Goal: Task Accomplishment & Management: Complete application form

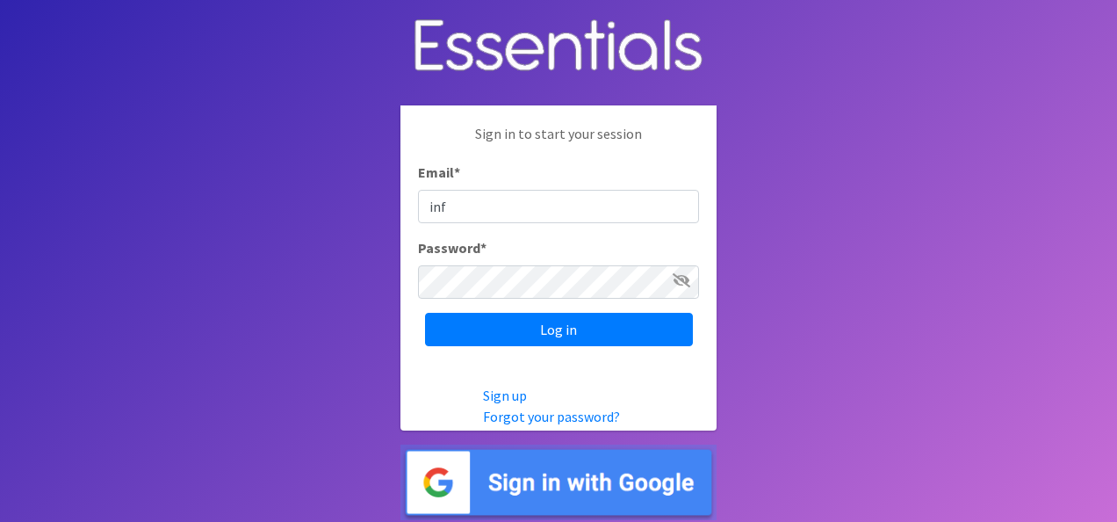
type input "[EMAIL_ADDRESS][DOMAIN_NAME]"
click at [425, 313] on input "Log in" at bounding box center [559, 329] width 268 height 33
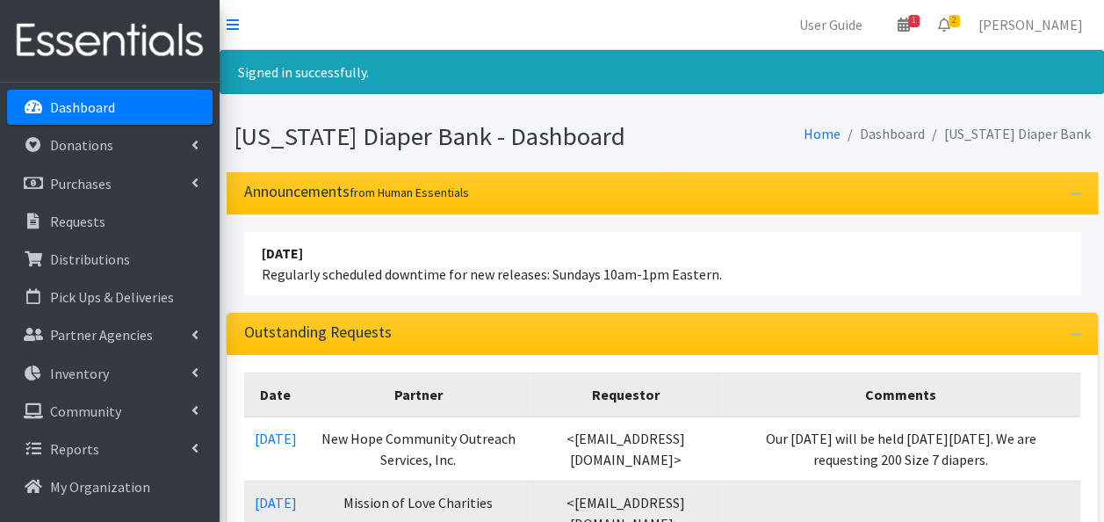
scroll to position [79, 0]
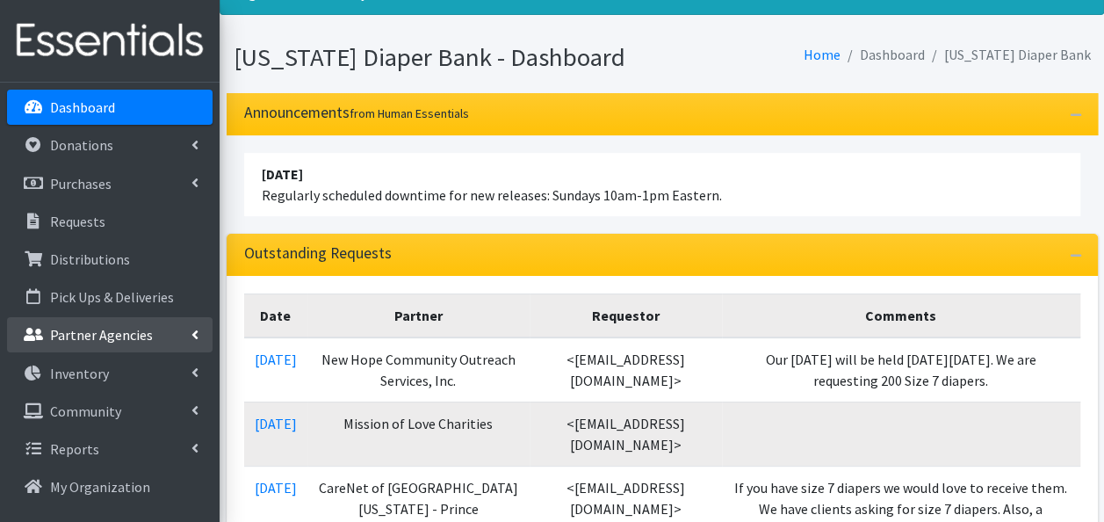
click at [118, 338] on p "Partner Agencies" at bounding box center [101, 335] width 103 height 18
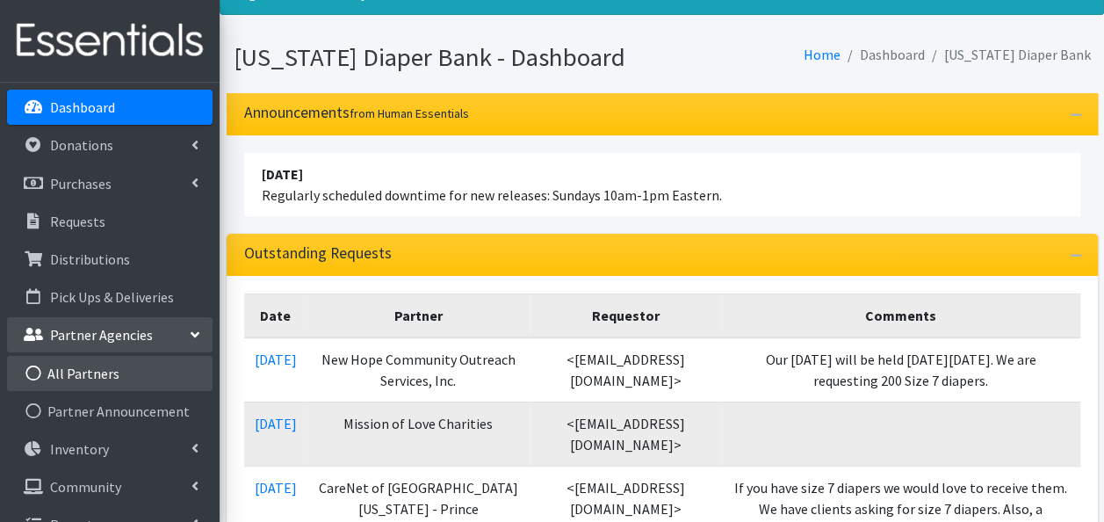
click at [148, 372] on link "All Partners" at bounding box center [110, 373] width 206 height 35
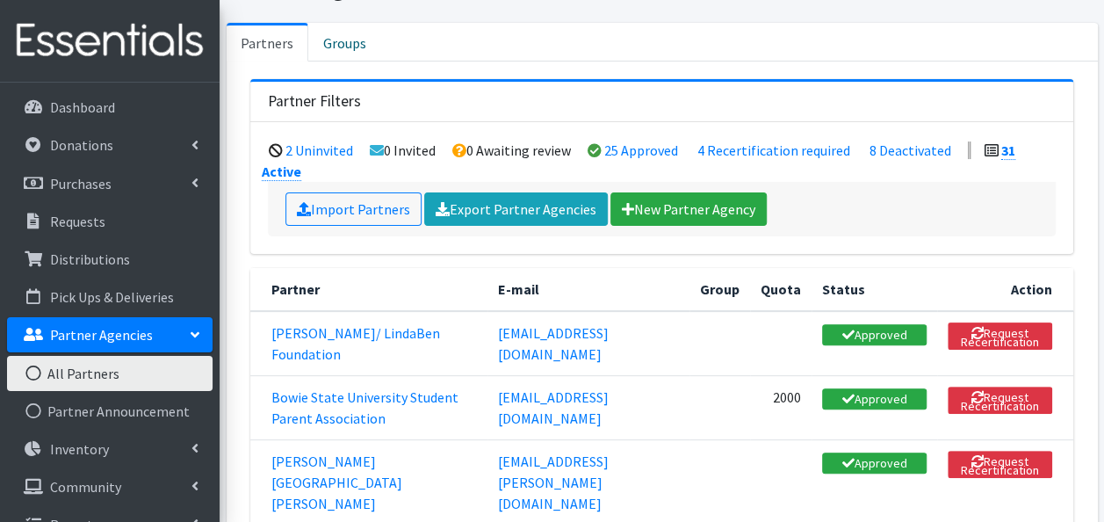
scroll to position [92, 0]
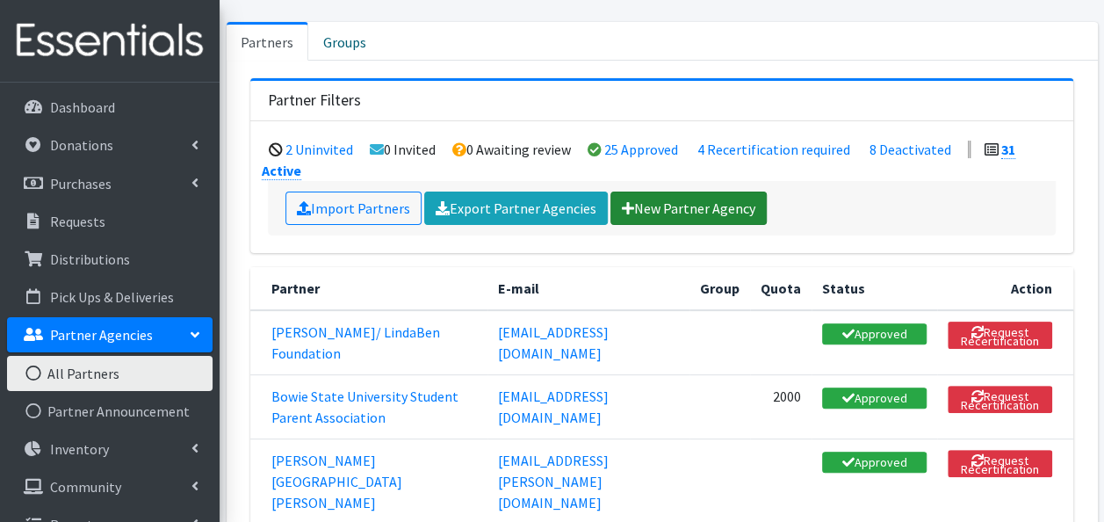
click at [693, 204] on link "New Partner Agency" at bounding box center [689, 208] width 156 height 33
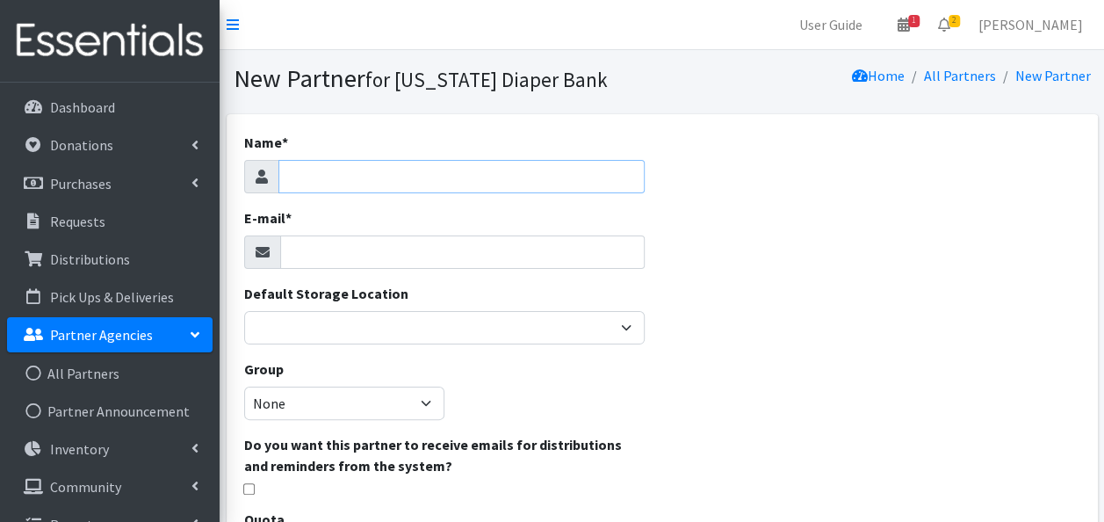
click at [326, 181] on input "Name *" at bounding box center [461, 176] width 366 height 33
type input "[PERSON_NAME]"
click at [316, 255] on input "E-mail *" at bounding box center [462, 251] width 365 height 33
type input "[EMAIL_ADDRESS][DOMAIN_NAME]"
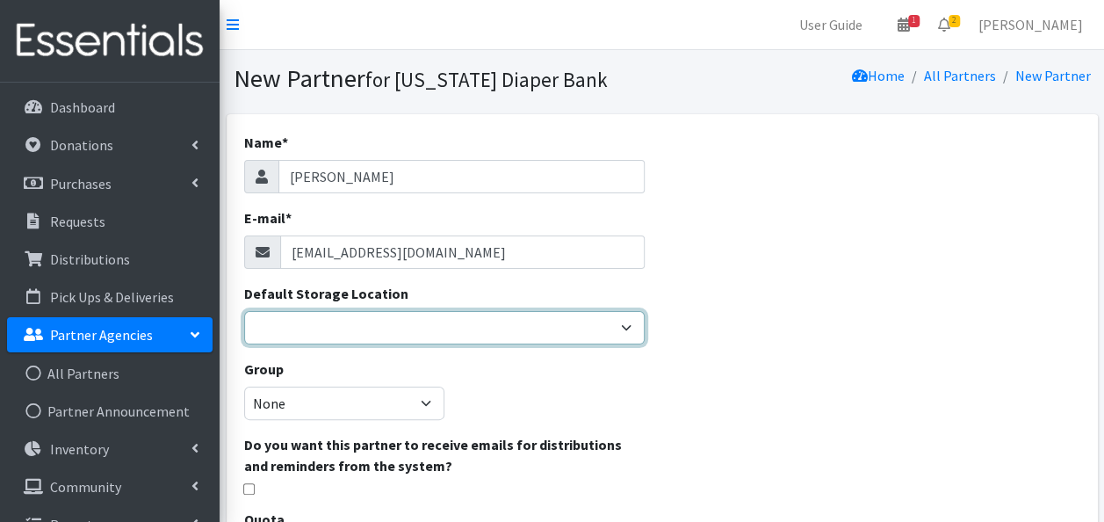
click at [369, 324] on select "Example Location 1 Headquarters" at bounding box center [444, 327] width 401 height 33
select select "151"
click at [244, 311] on select "Example Location 1 Headquarters" at bounding box center [444, 327] width 401 height 33
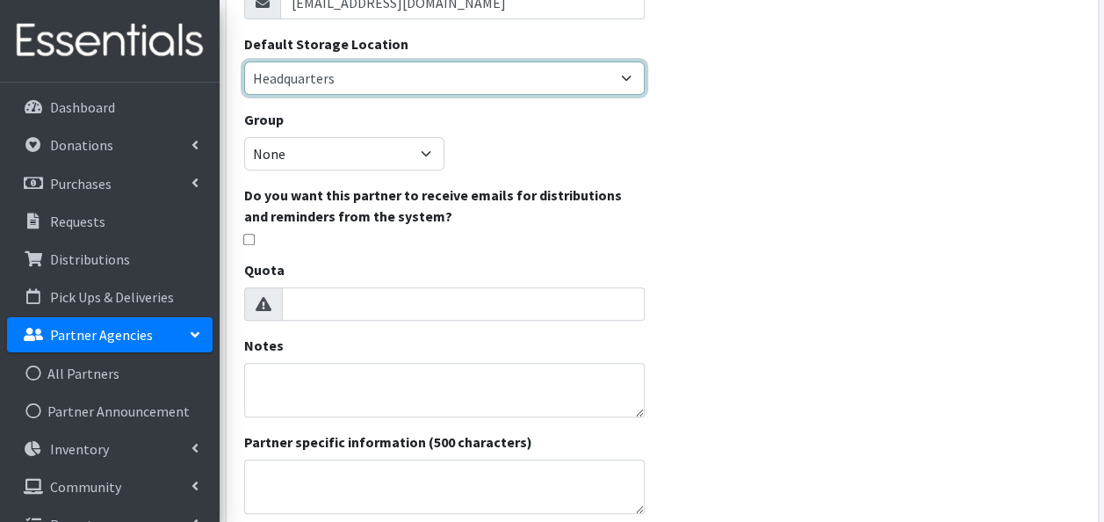
scroll to position [265, 0]
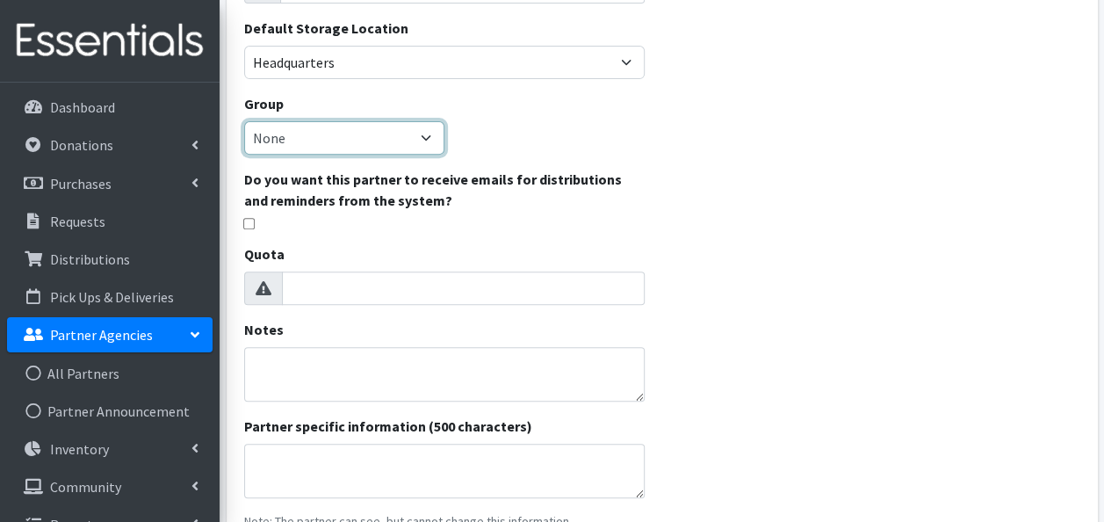
click at [416, 134] on select "None" at bounding box center [344, 137] width 200 height 33
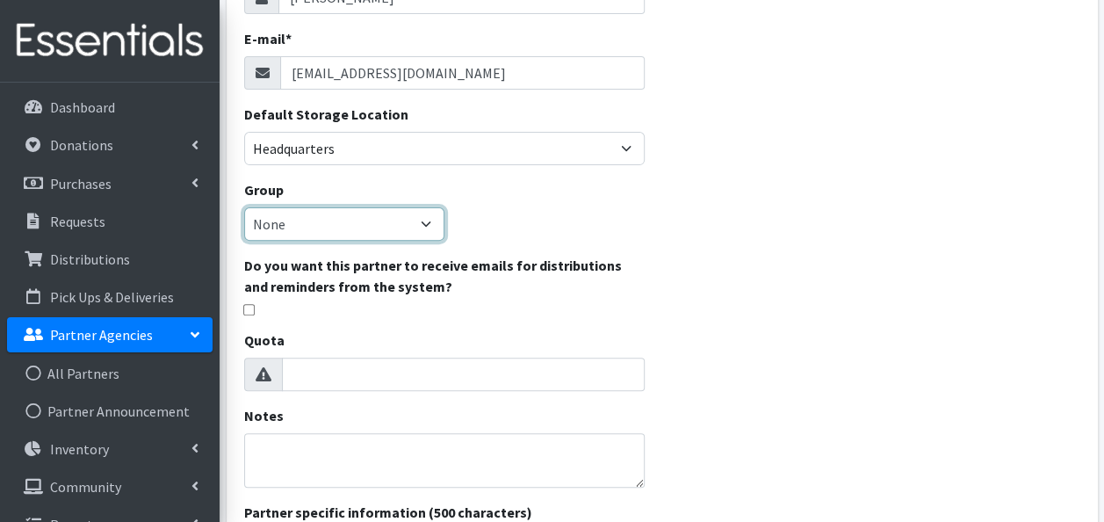
scroll to position [343, 0]
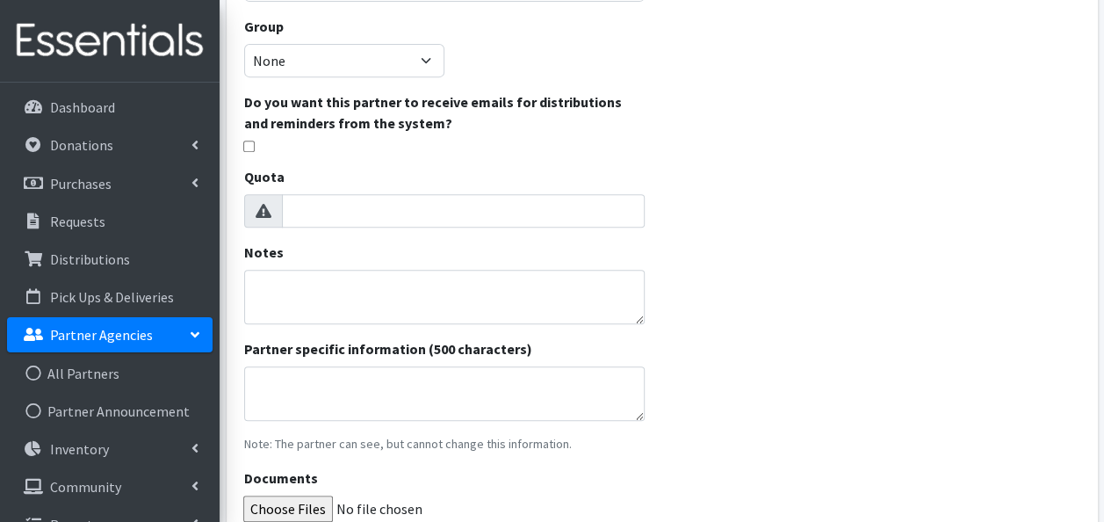
click at [247, 148] on input "checkbox" at bounding box center [248, 146] width 11 height 11
checkbox input "true"
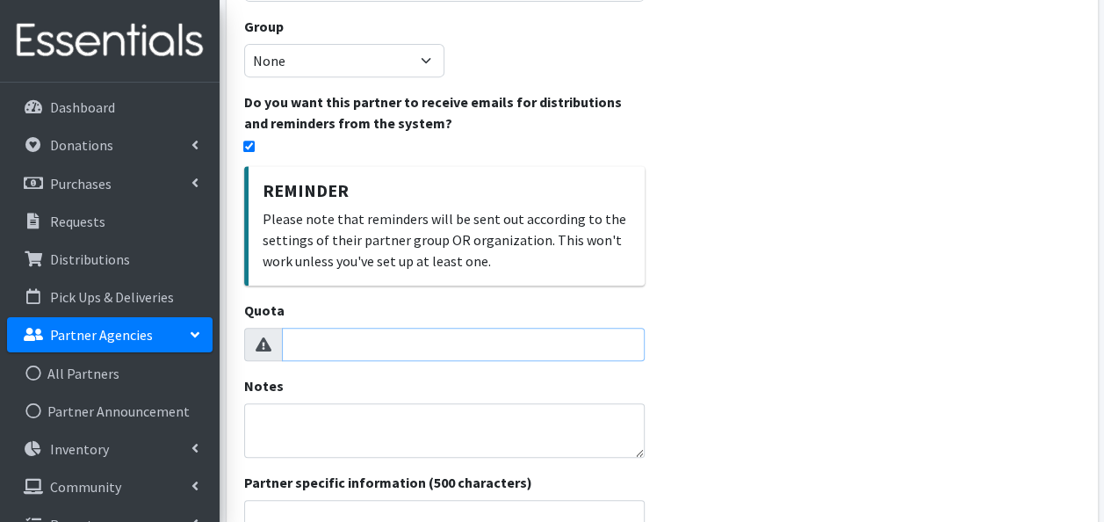
click at [452, 355] on input "Quota" at bounding box center [463, 344] width 363 height 33
type input "2500"
click at [930, 385] on div "Name * Talaine Buckmon E-mail * warehouse@childrens-aid-society.org Default Sto…" at bounding box center [662, 257] width 871 height 970
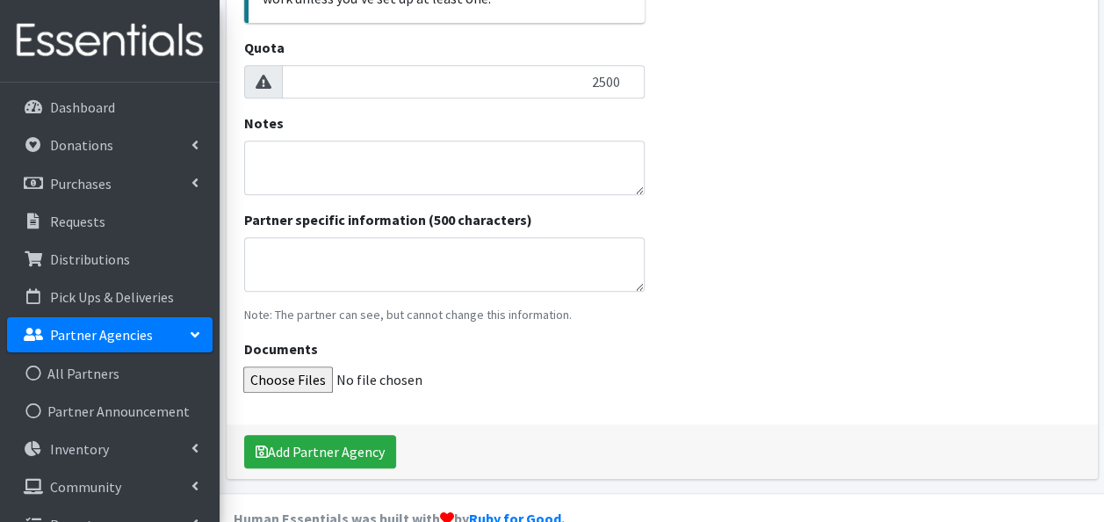
scroll to position [640, 0]
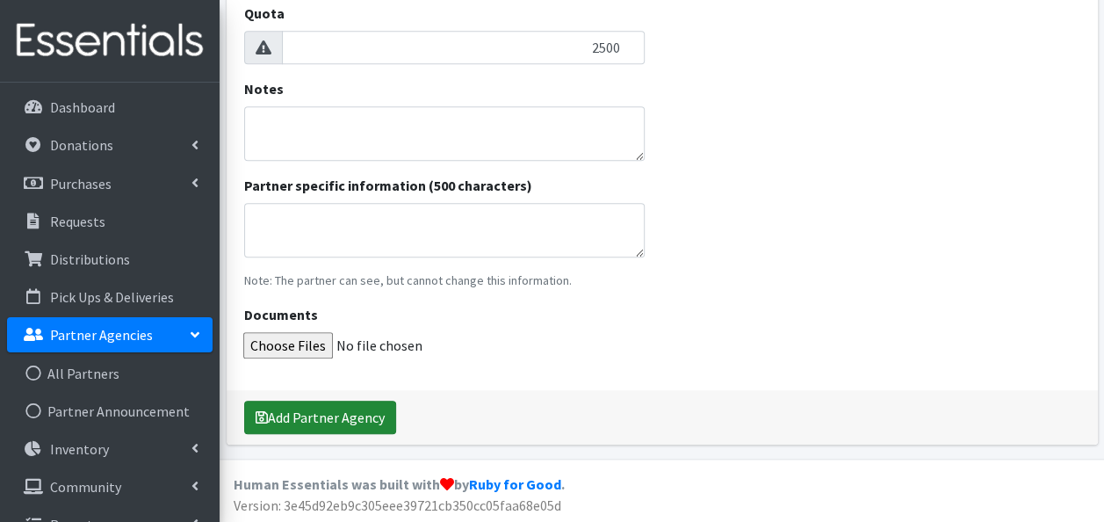
click at [358, 406] on button "Add Partner Agency" at bounding box center [320, 417] width 152 height 33
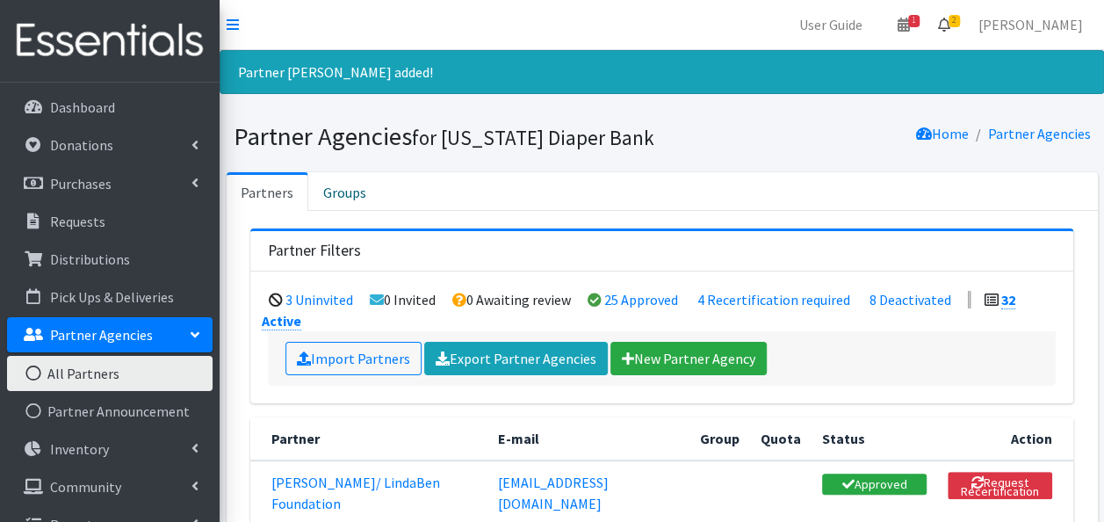
click at [950, 20] on icon at bounding box center [944, 25] width 12 height 14
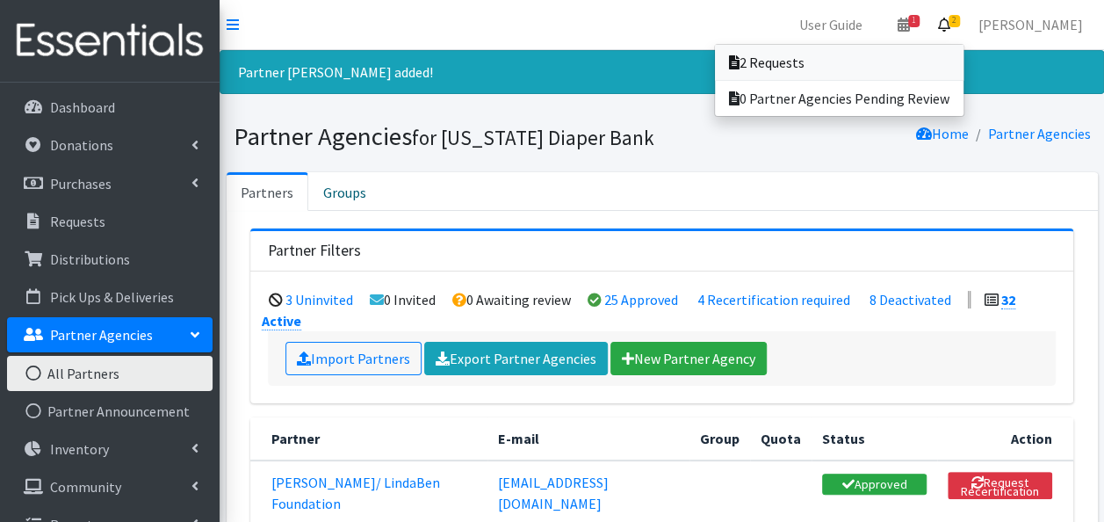
click at [902, 61] on link "2 Requests" at bounding box center [839, 62] width 249 height 35
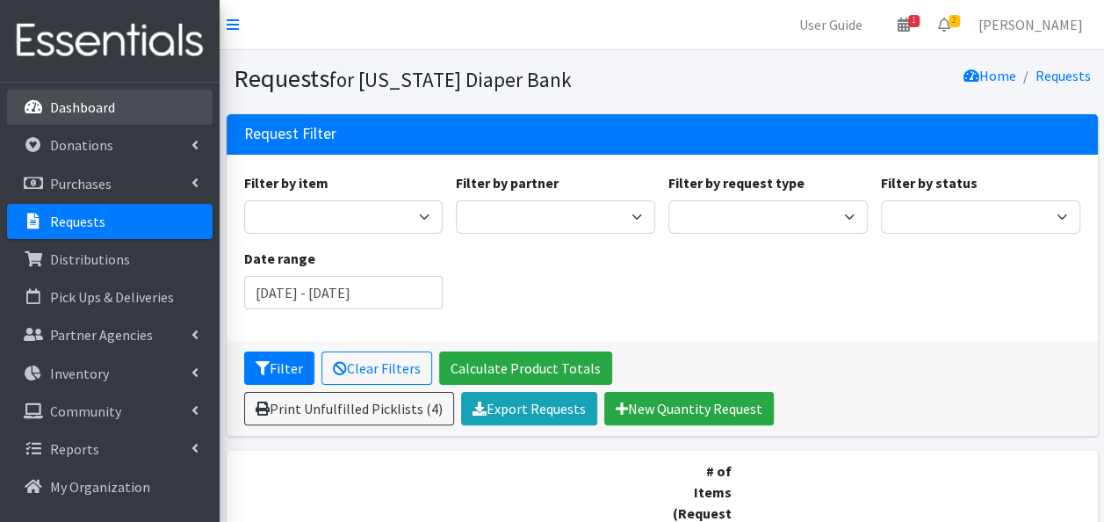
click at [102, 102] on p "Dashboard" at bounding box center [82, 107] width 65 height 18
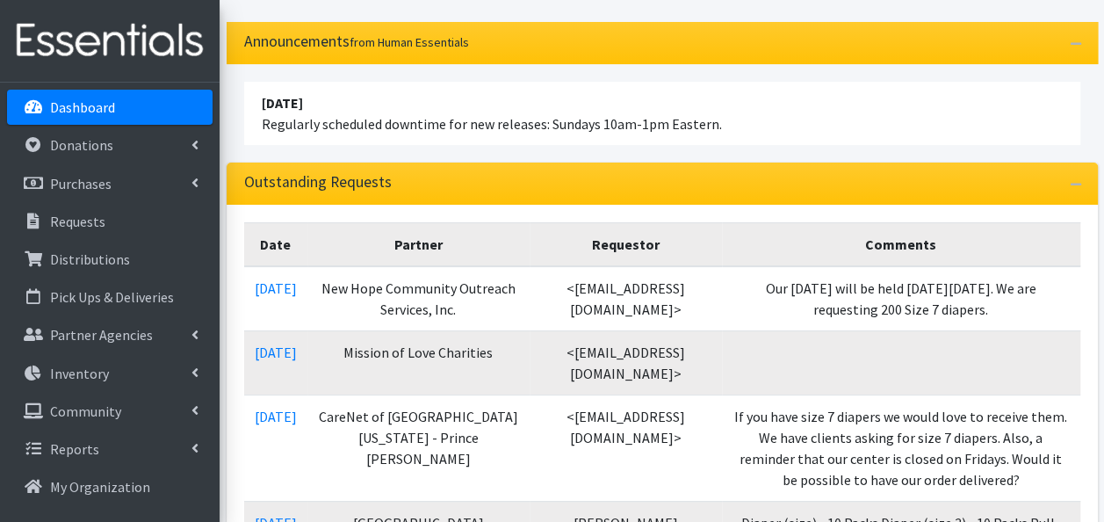
scroll to position [98, 0]
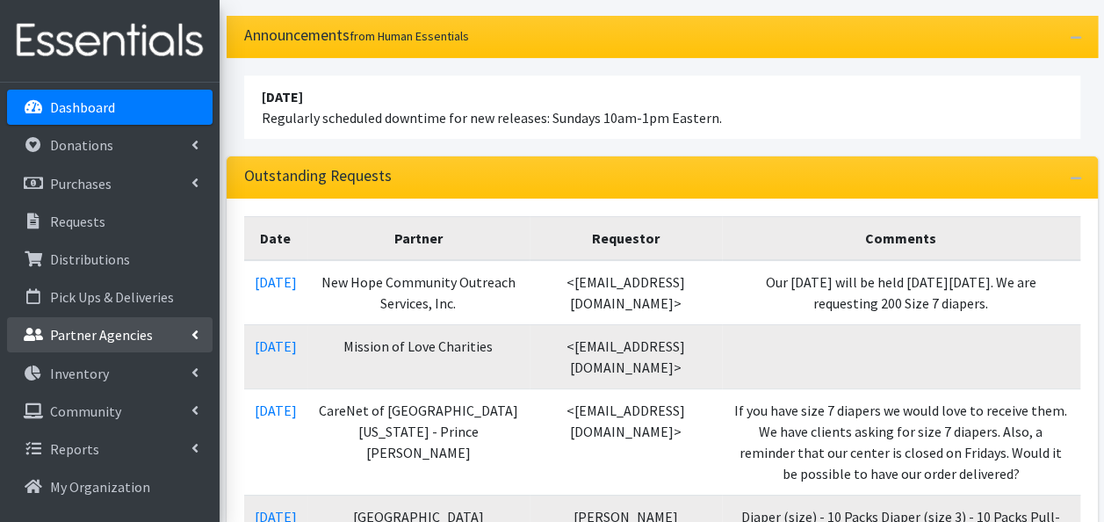
click at [114, 332] on p "Partner Agencies" at bounding box center [101, 335] width 103 height 18
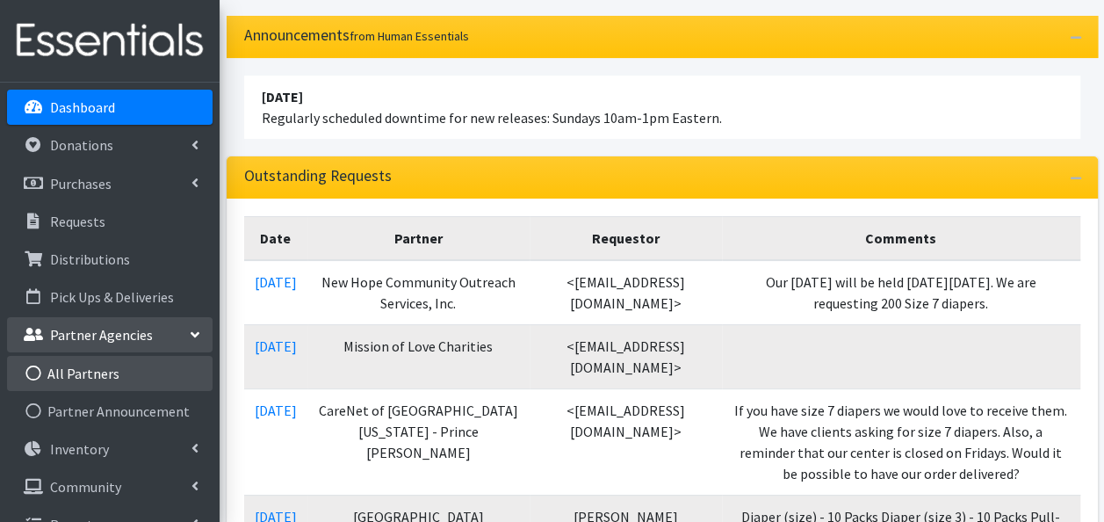
click at [109, 375] on link "All Partners" at bounding box center [110, 373] width 206 height 35
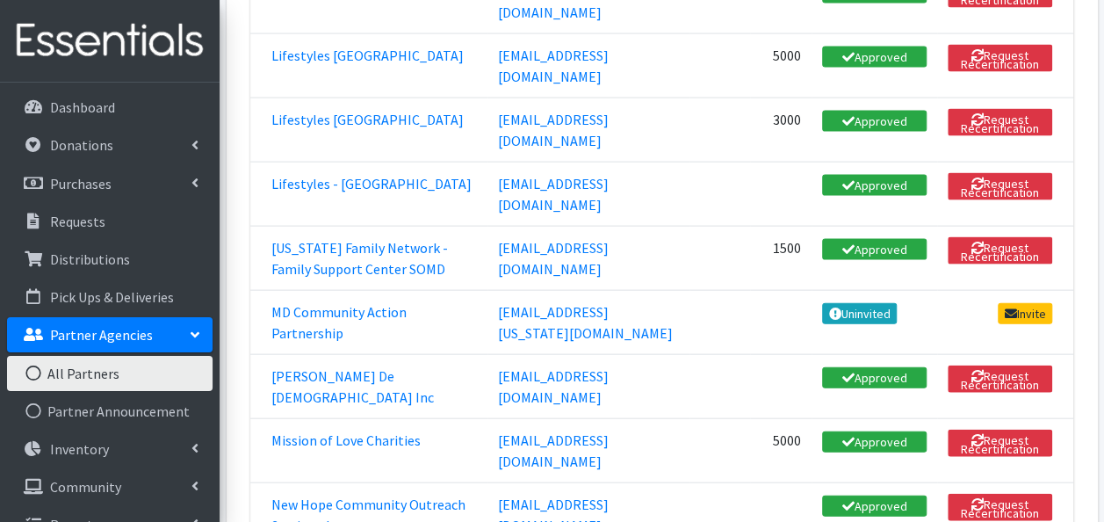
scroll to position [1799, 0]
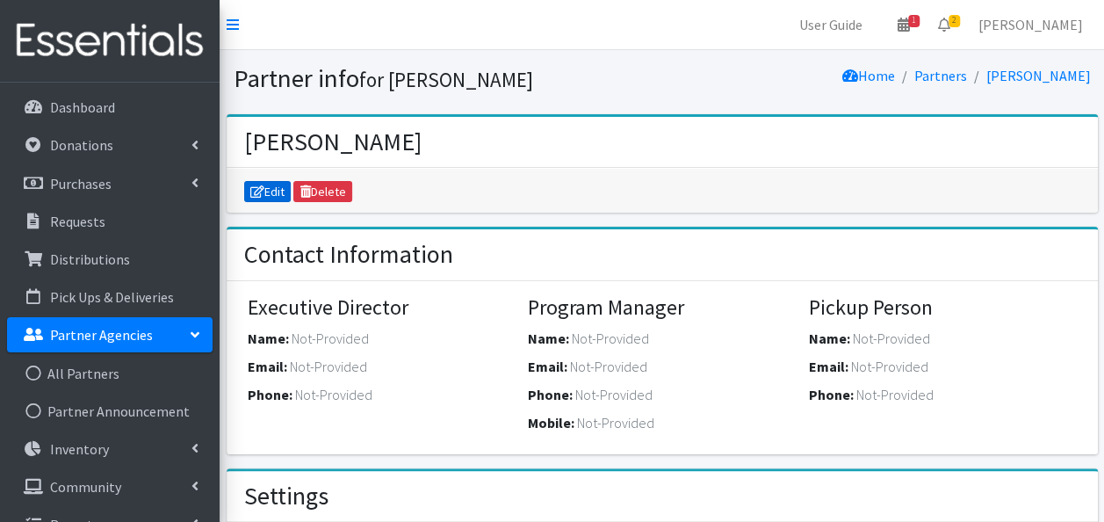
click at [275, 188] on link "Edit" at bounding box center [267, 191] width 47 height 21
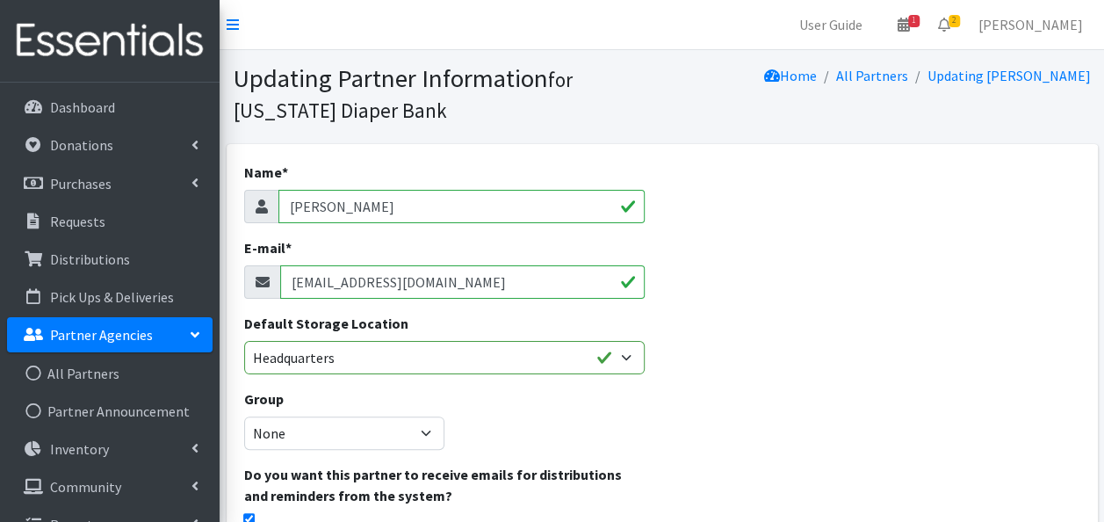
drag, startPoint x: 434, startPoint y: 214, endPoint x: 261, endPoint y: 192, distance: 174.4
click at [261, 192] on div "Talaine Buckmon" at bounding box center [444, 206] width 401 height 33
type input "\"
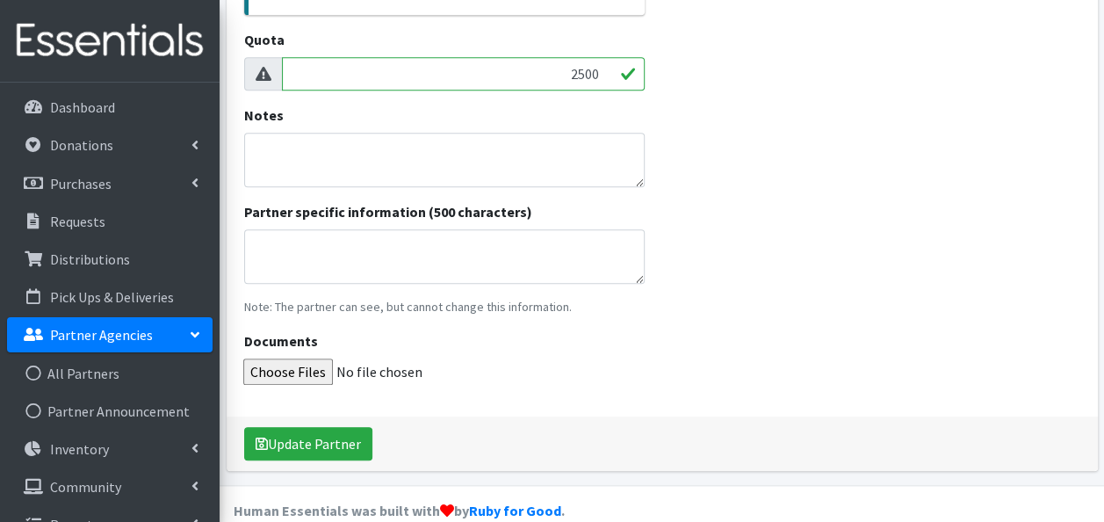
scroll to position [657, 0]
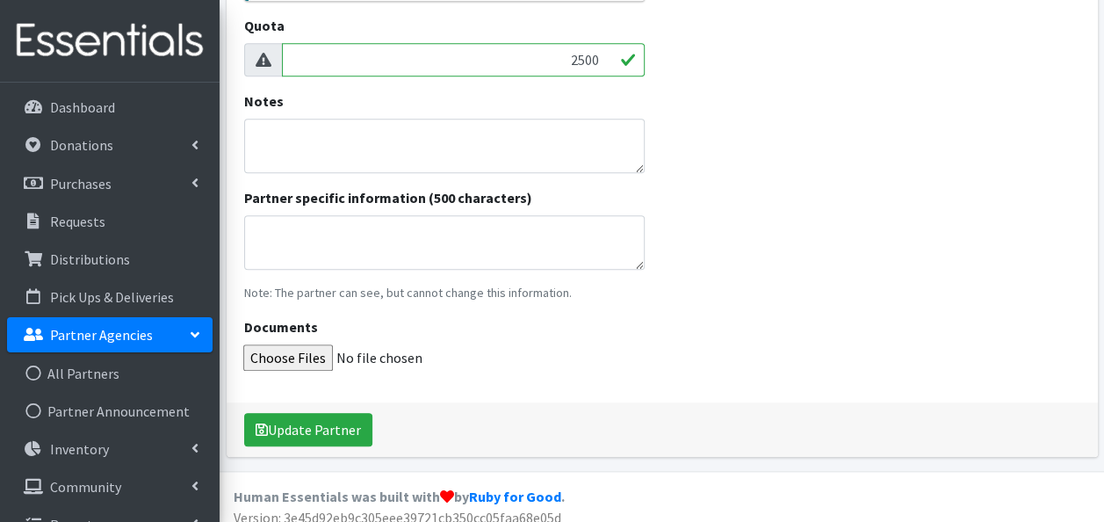
type input "Children's Aid Society"
drag, startPoint x: 566, startPoint y: 58, endPoint x: 617, endPoint y: 67, distance: 51.7
click at [617, 67] on input "2500" at bounding box center [463, 59] width 363 height 33
type input "3000"
click at [331, 418] on button "Update Partner" at bounding box center [308, 429] width 128 height 33
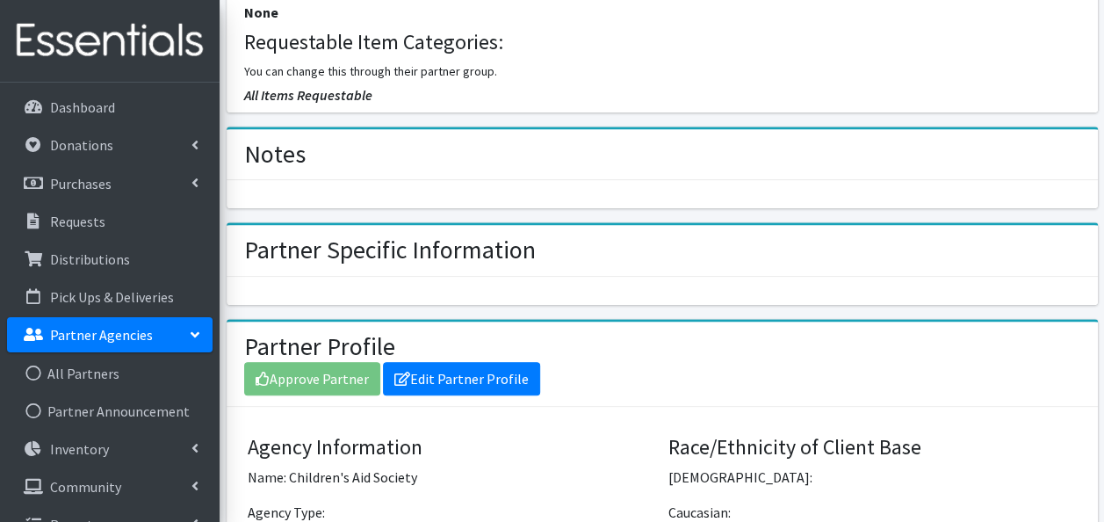
scroll to position [645, 0]
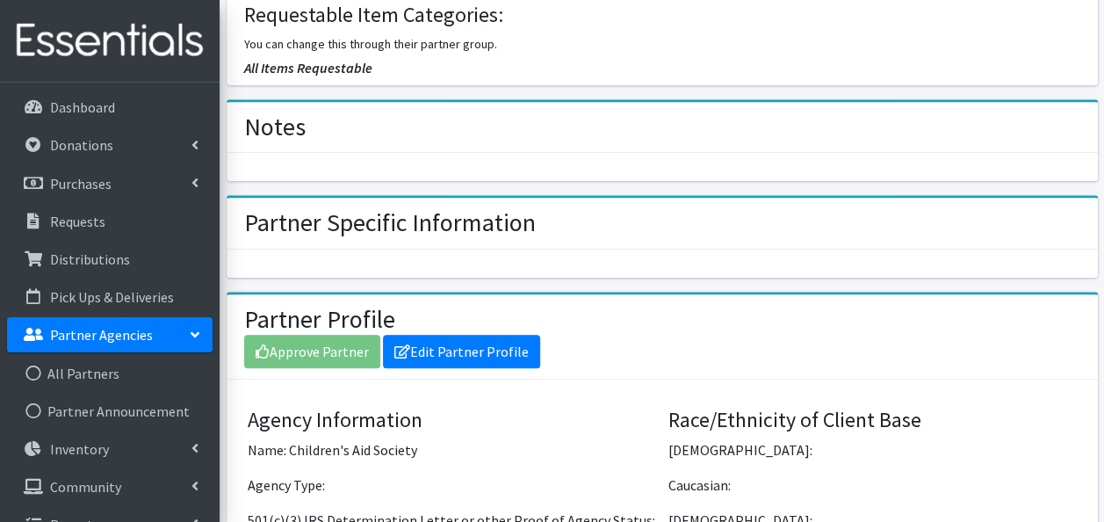
click at [325, 348] on div "Approve Partner Edit Partner Profile" at bounding box center [662, 351] width 836 height 33
click at [303, 346] on div "Approve Partner Edit Partner Profile" at bounding box center [662, 351] width 836 height 33
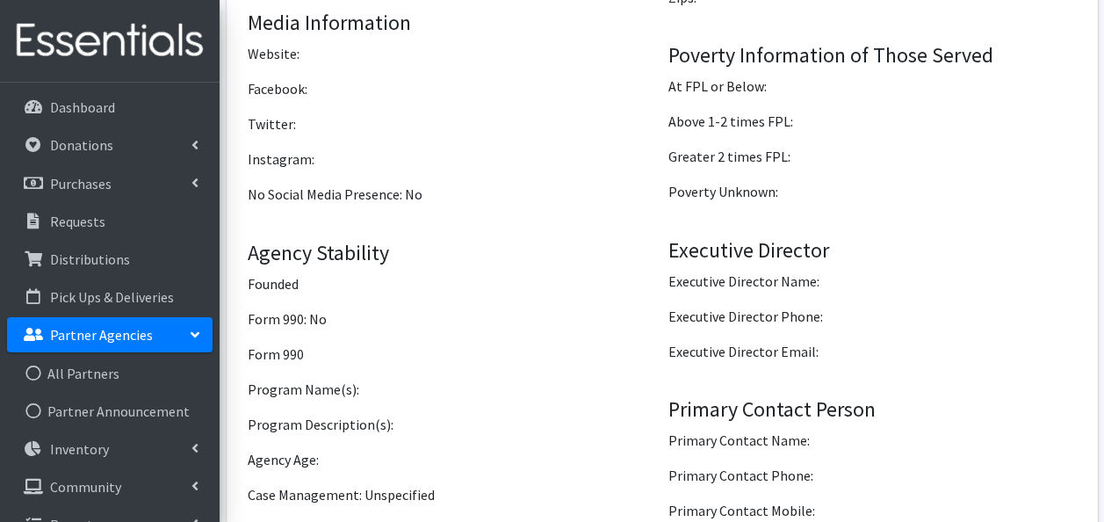
scroll to position [1411, 0]
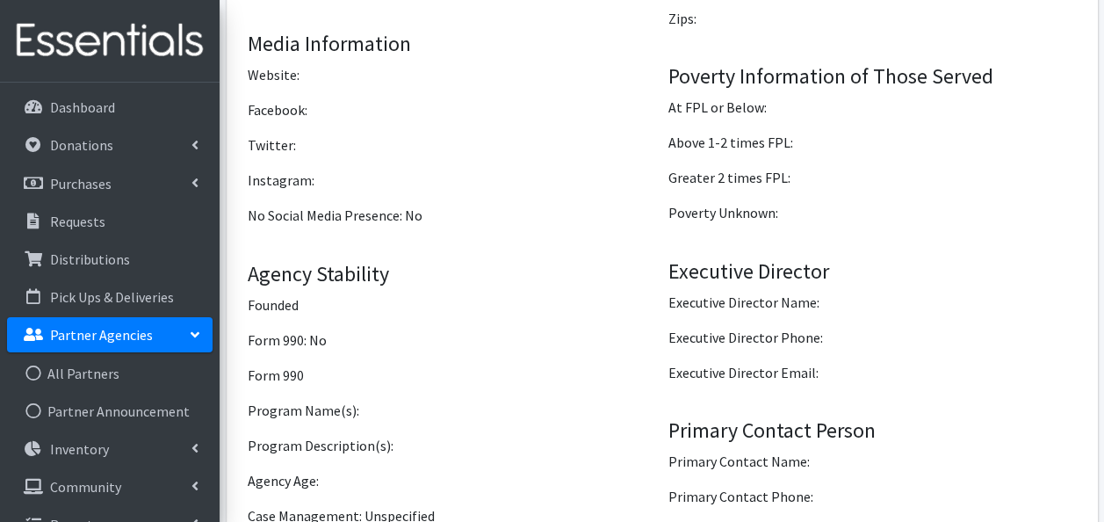
click at [84, 336] on p "Partner Agencies" at bounding box center [101, 335] width 103 height 18
click at [73, 332] on p "Partner Agencies" at bounding box center [101, 335] width 103 height 18
click at [64, 376] on link "All Partners" at bounding box center [110, 373] width 206 height 35
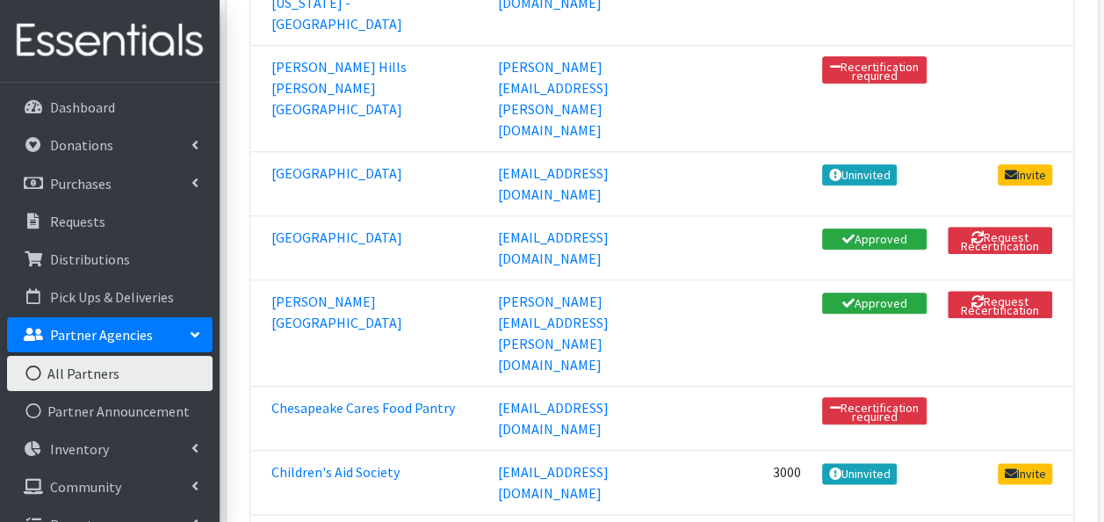
scroll to position [817, 0]
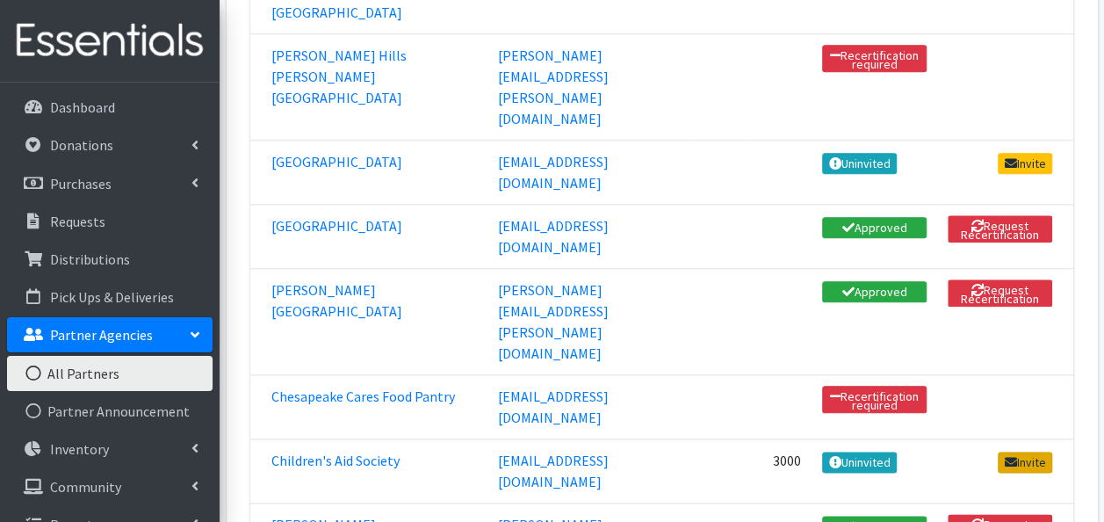
click at [1035, 452] on link "Invite" at bounding box center [1025, 462] width 54 height 21
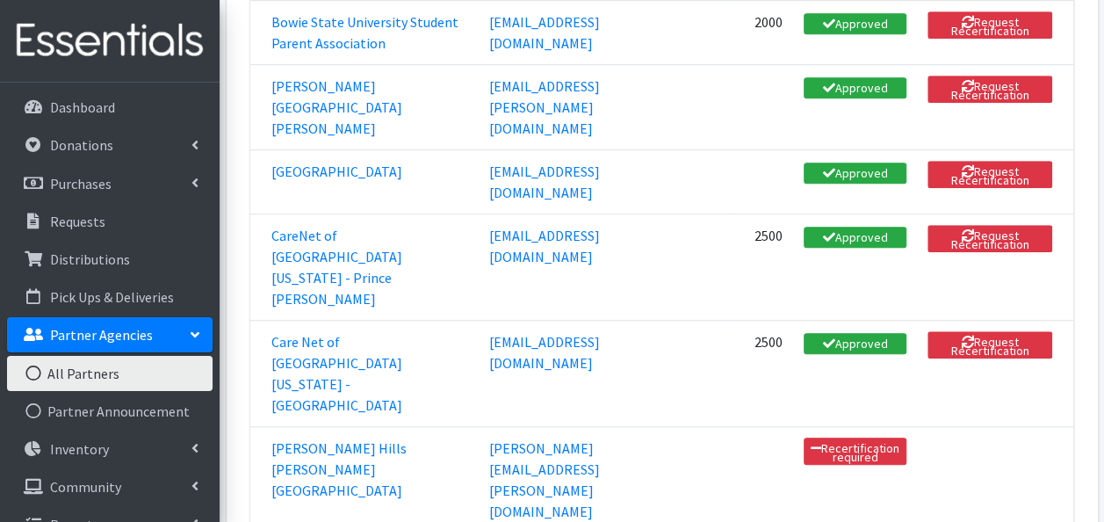
scroll to position [525, 0]
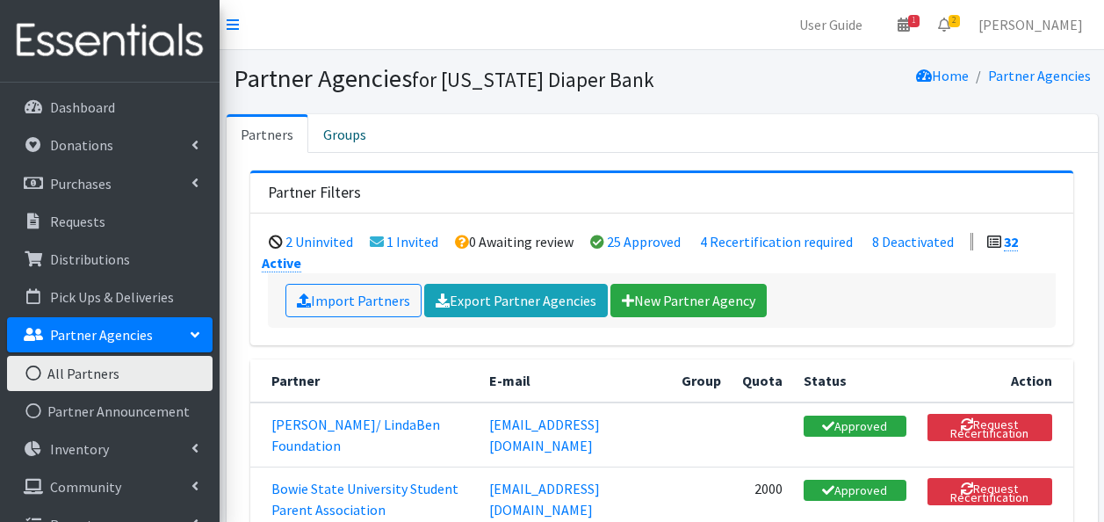
scroll to position [467, 0]
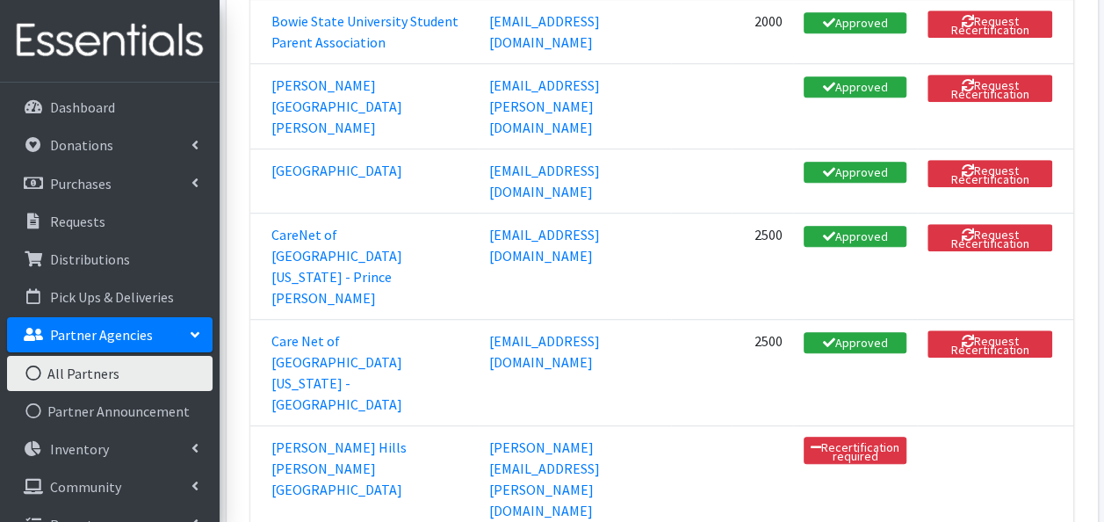
click at [94, 378] on link "All Partners" at bounding box center [110, 373] width 206 height 35
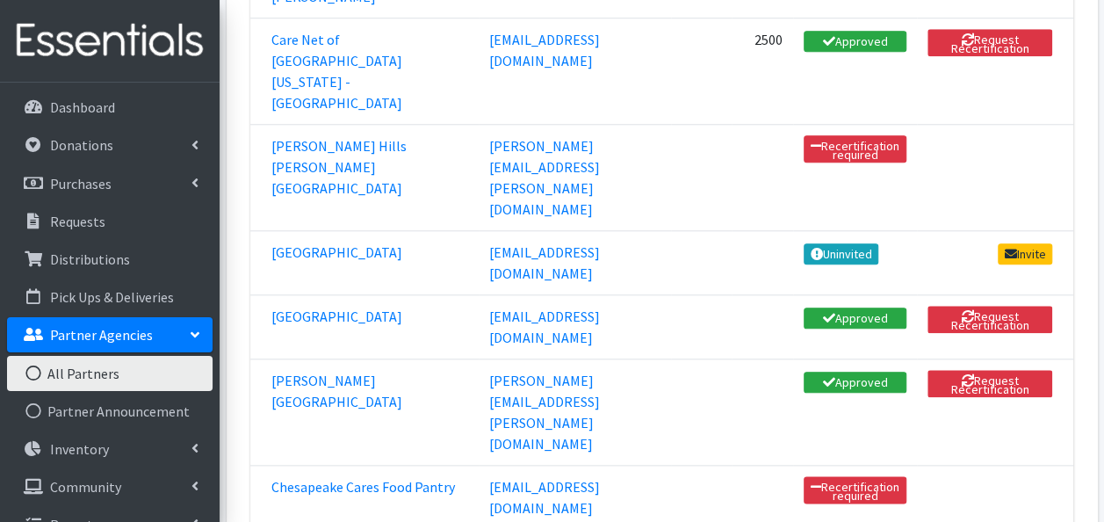
scroll to position [774, 0]
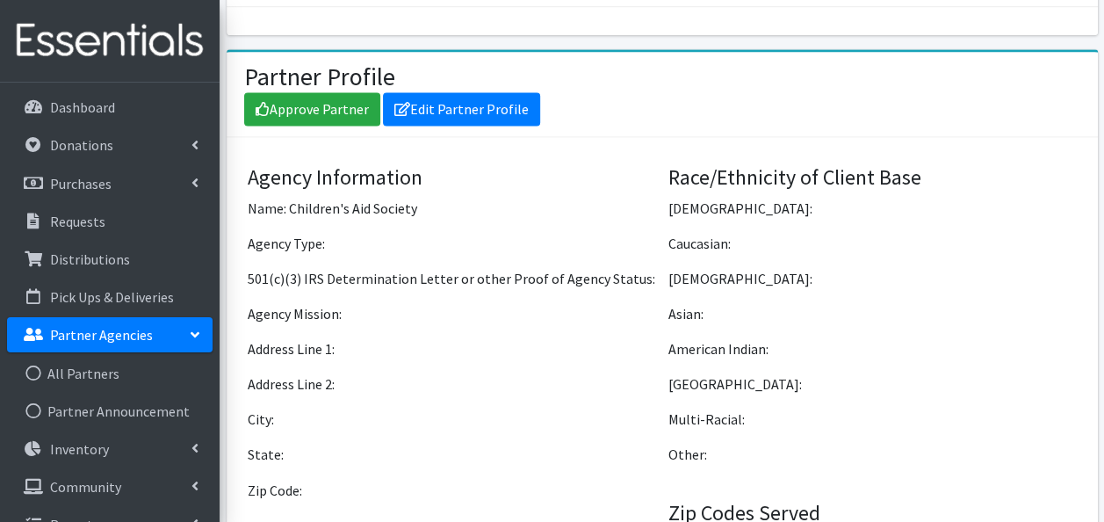
scroll to position [1117, 0]
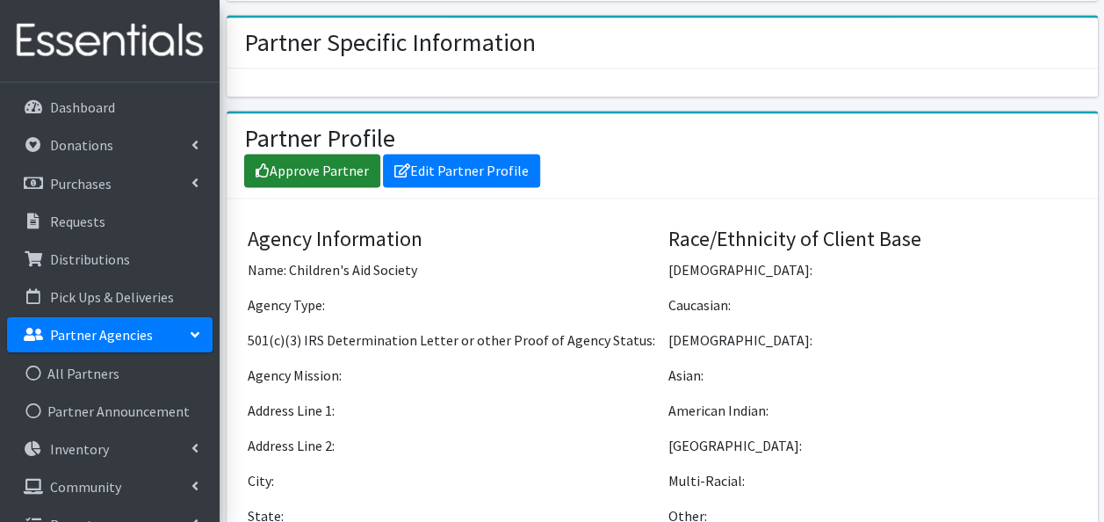
click at [307, 154] on link "Approve Partner" at bounding box center [312, 170] width 136 height 33
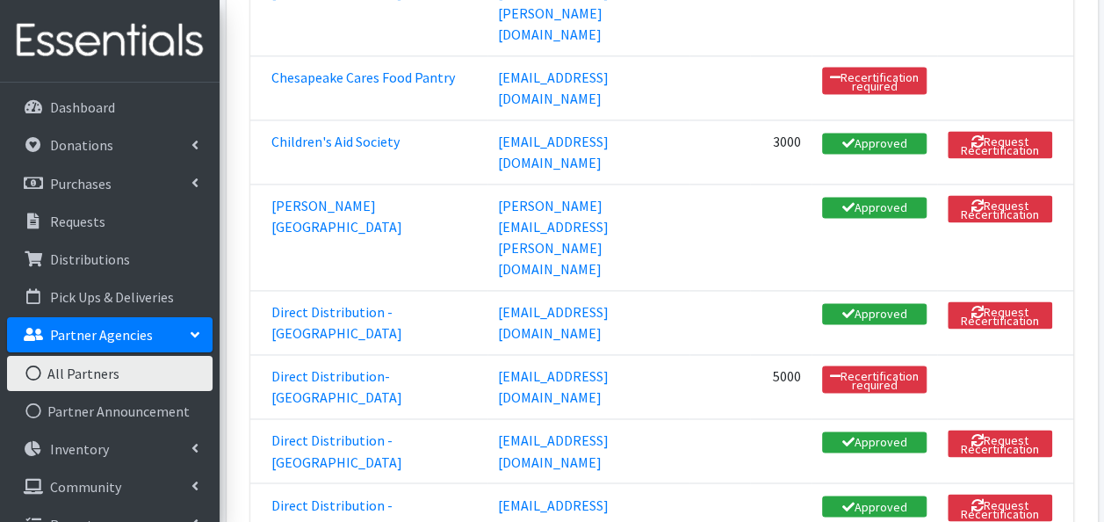
scroll to position [1151, 0]
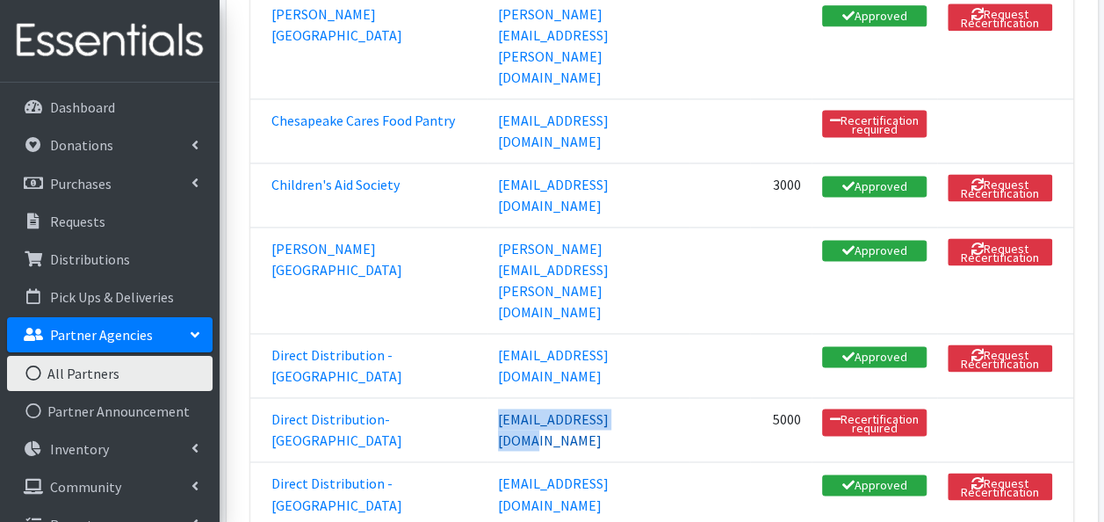
drag, startPoint x: 603, startPoint y: 272, endPoint x: 441, endPoint y: 270, distance: 161.7
click at [488, 397] on td "[EMAIL_ADDRESS][DOMAIN_NAME]" at bounding box center [589, 429] width 202 height 64
copy link "[EMAIL_ADDRESS][DOMAIN_NAME]"
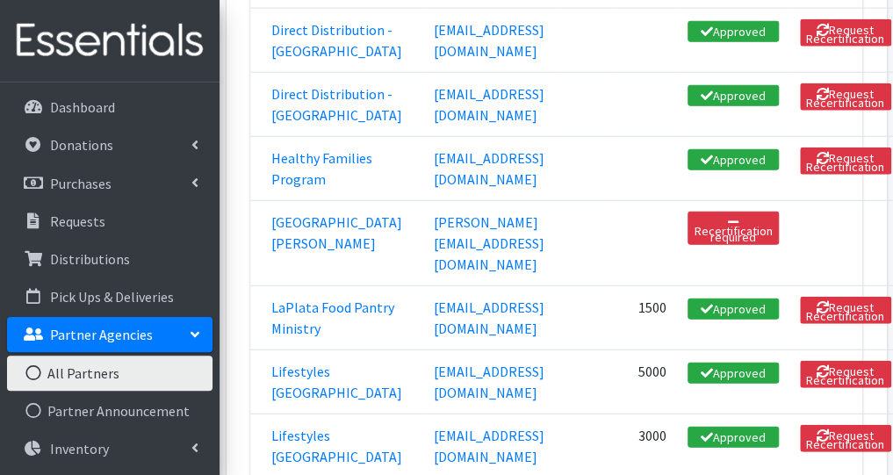
scroll to position [1697, 79]
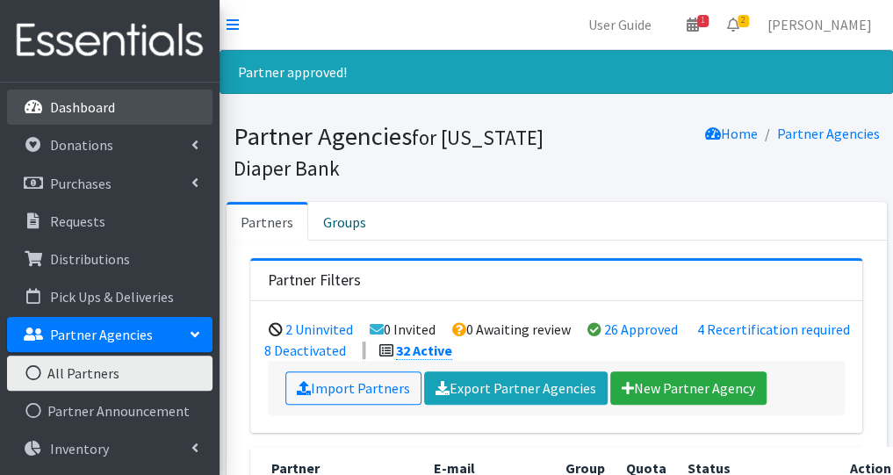
click at [94, 119] on link "Dashboard" at bounding box center [110, 107] width 206 height 35
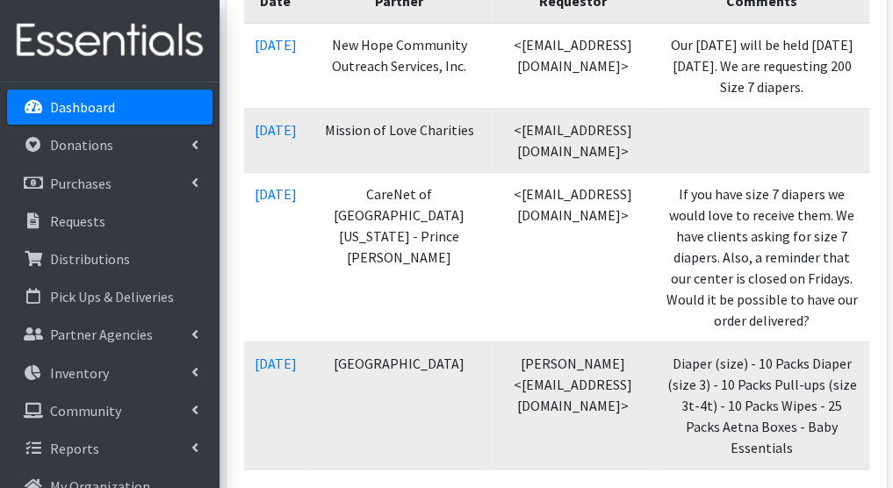
scroll to position [366, 0]
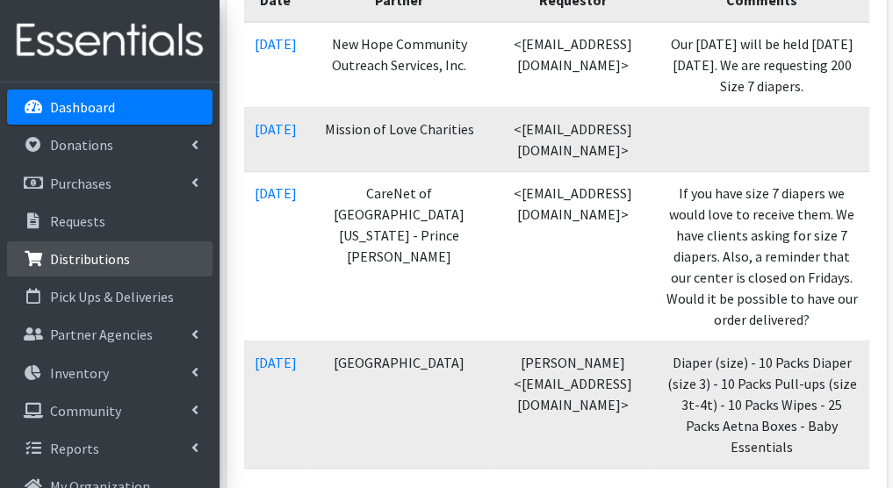
click at [141, 258] on link "Distributions" at bounding box center [110, 259] width 206 height 35
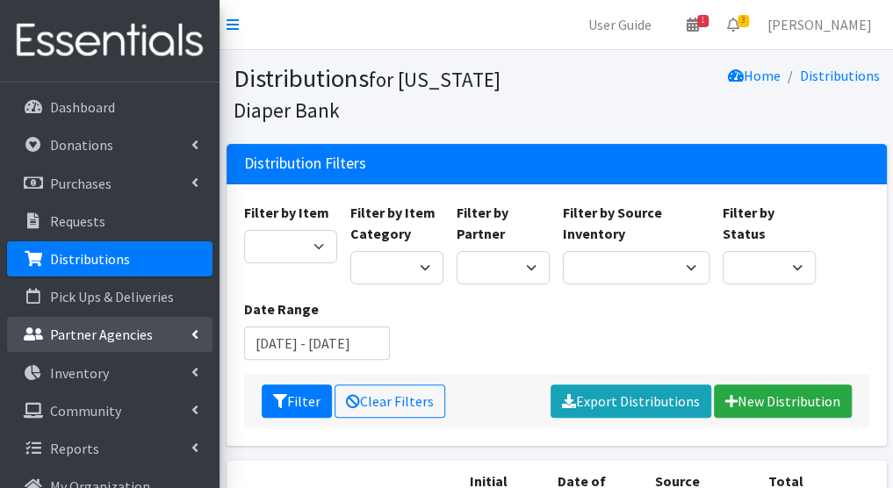
click at [91, 342] on p "Partner Agencies" at bounding box center [101, 335] width 103 height 18
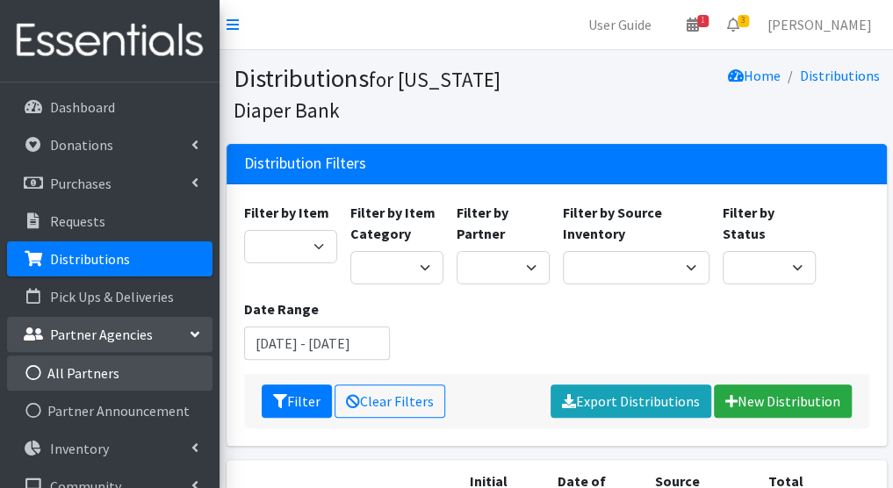
click at [180, 368] on link "All Partners" at bounding box center [110, 373] width 206 height 35
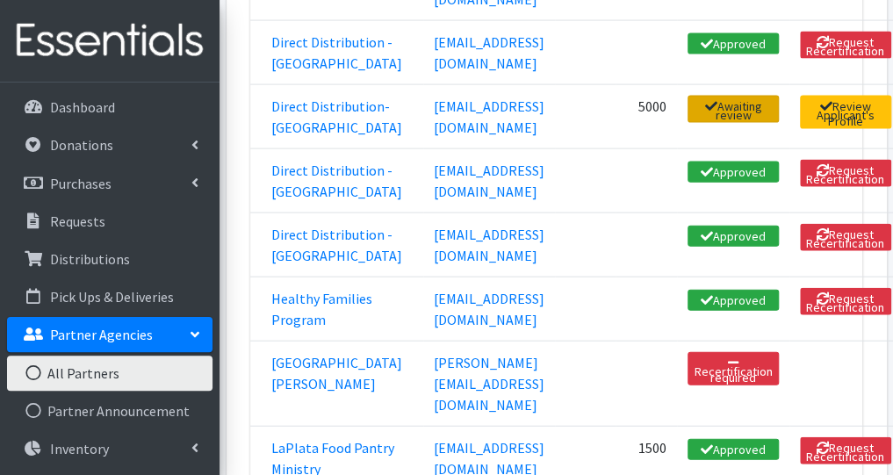
scroll to position [1499, 79]
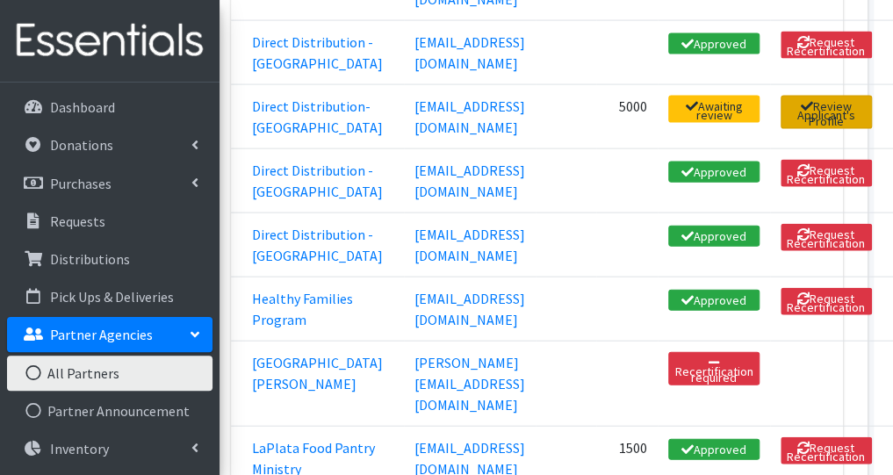
click at [833, 129] on link "Review Applicant's Profile" at bounding box center [826, 112] width 91 height 33
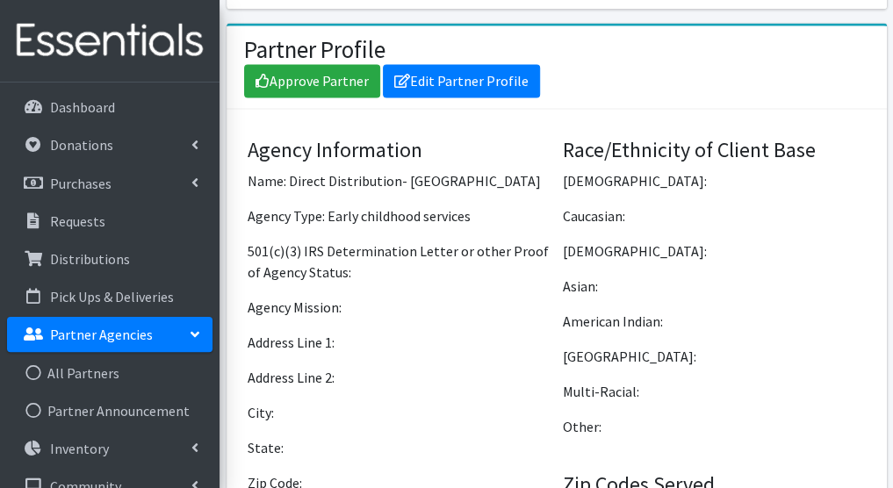
scroll to position [1248, 0]
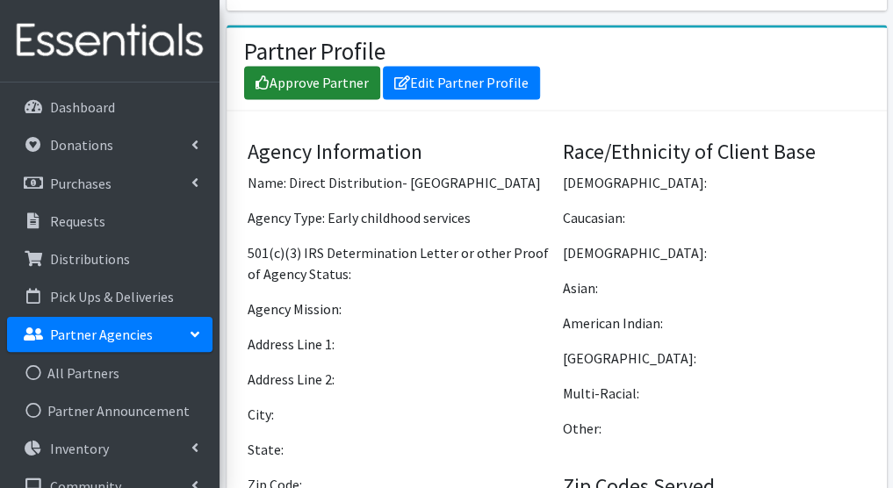
click at [350, 69] on link "Approve Partner" at bounding box center [312, 82] width 136 height 33
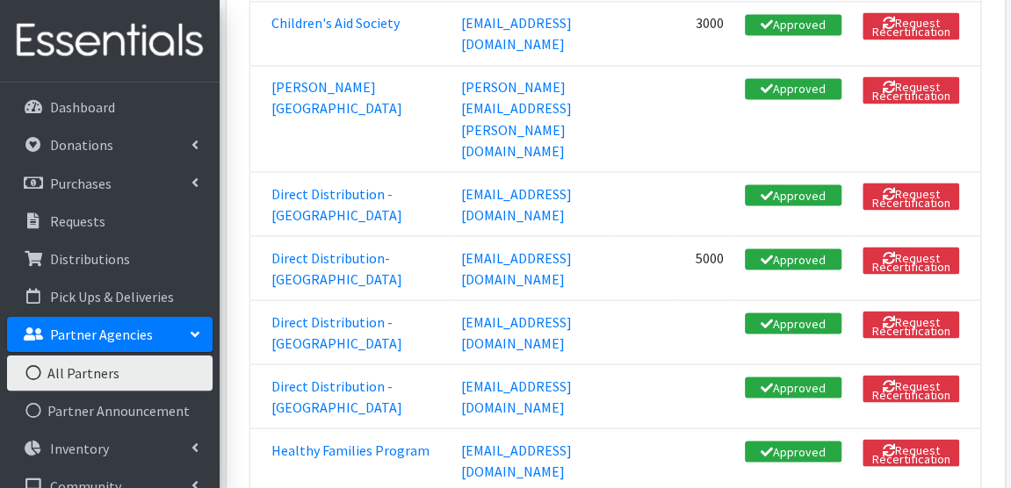
scroll to position [1388, 0]
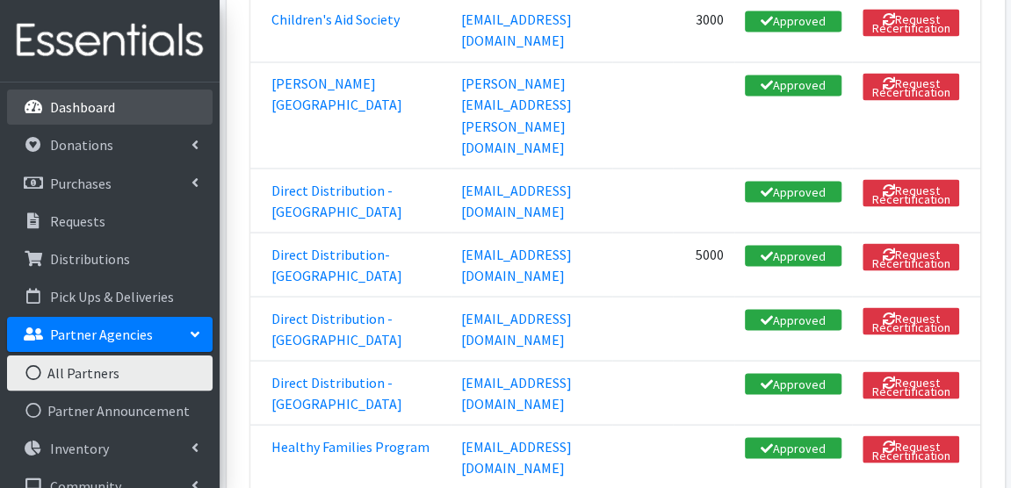
click at [96, 112] on p "Dashboard" at bounding box center [82, 107] width 65 height 18
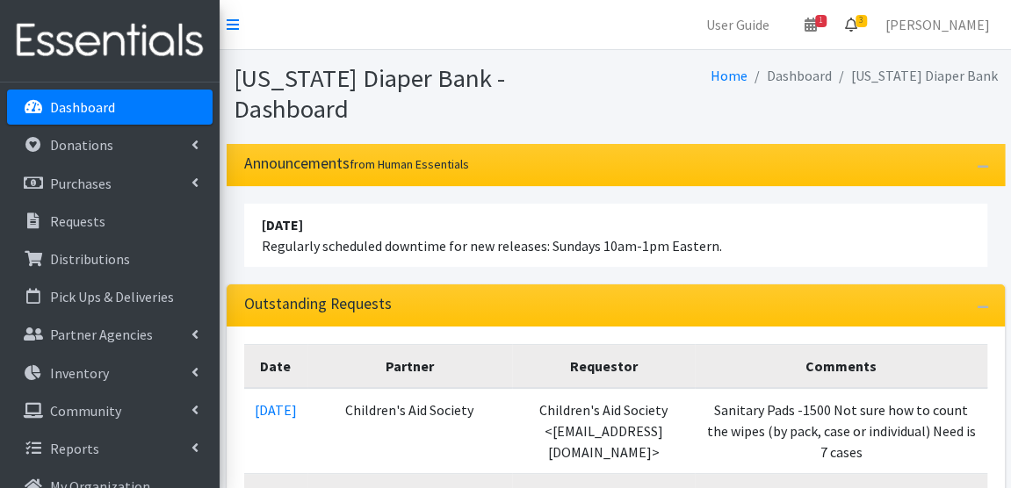
click at [857, 22] on icon at bounding box center [851, 25] width 12 height 14
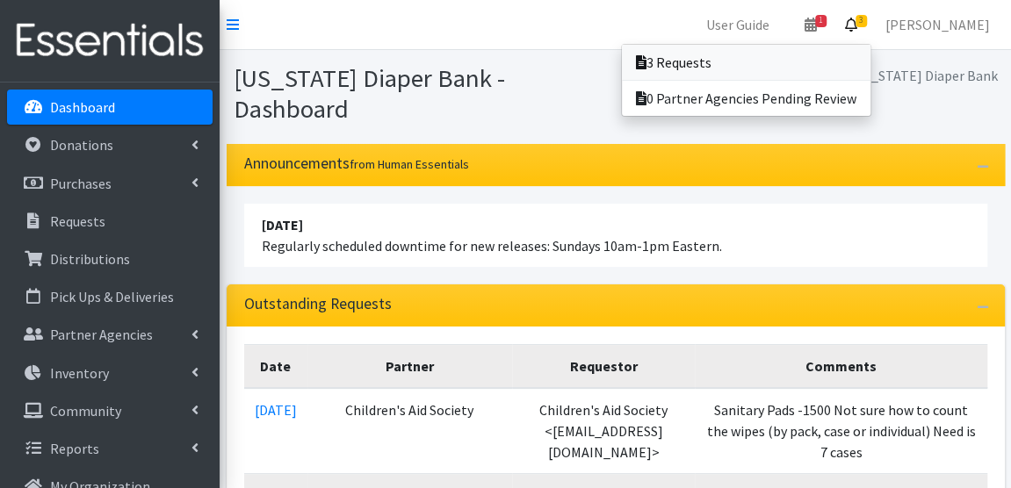
click at [813, 62] on link "3 Requests" at bounding box center [746, 62] width 249 height 35
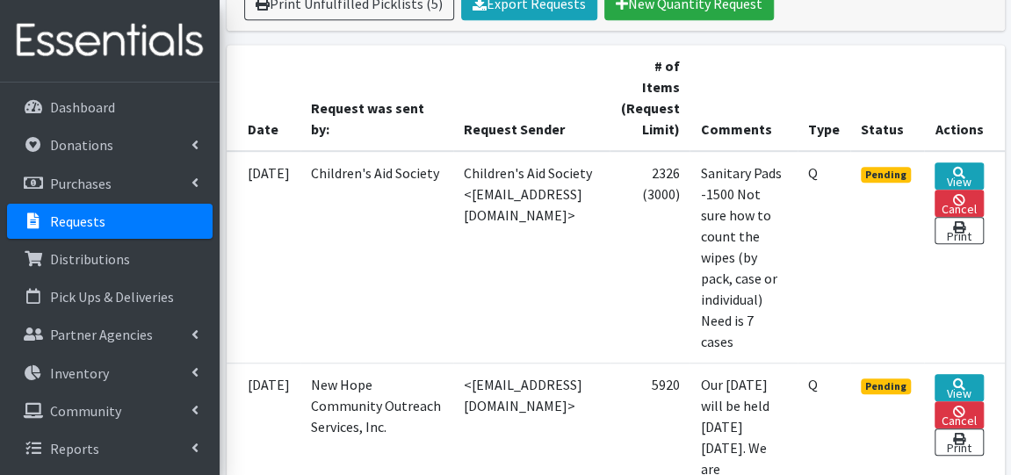
scroll to position [405, 34]
click at [965, 170] on icon at bounding box center [959, 173] width 12 height 12
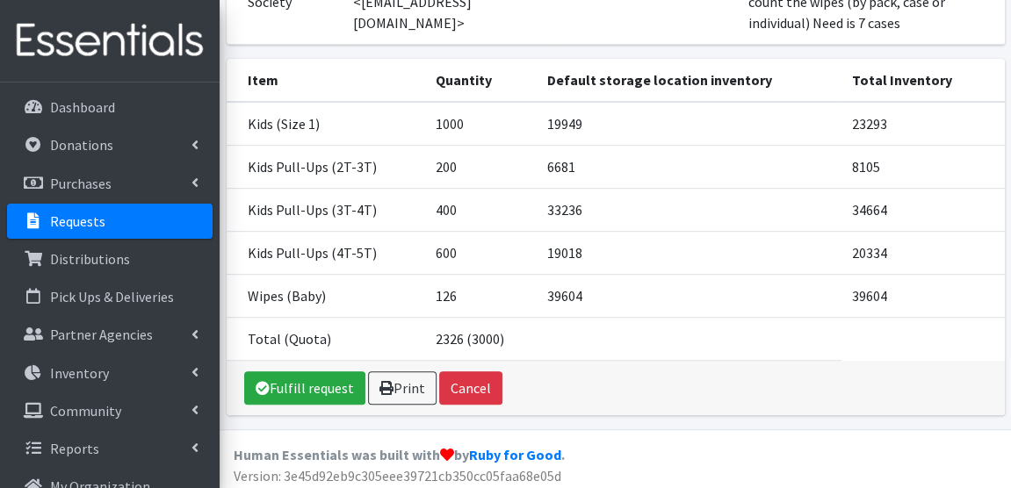
scroll to position [284, 0]
